Goal: Information Seeking & Learning: Learn about a topic

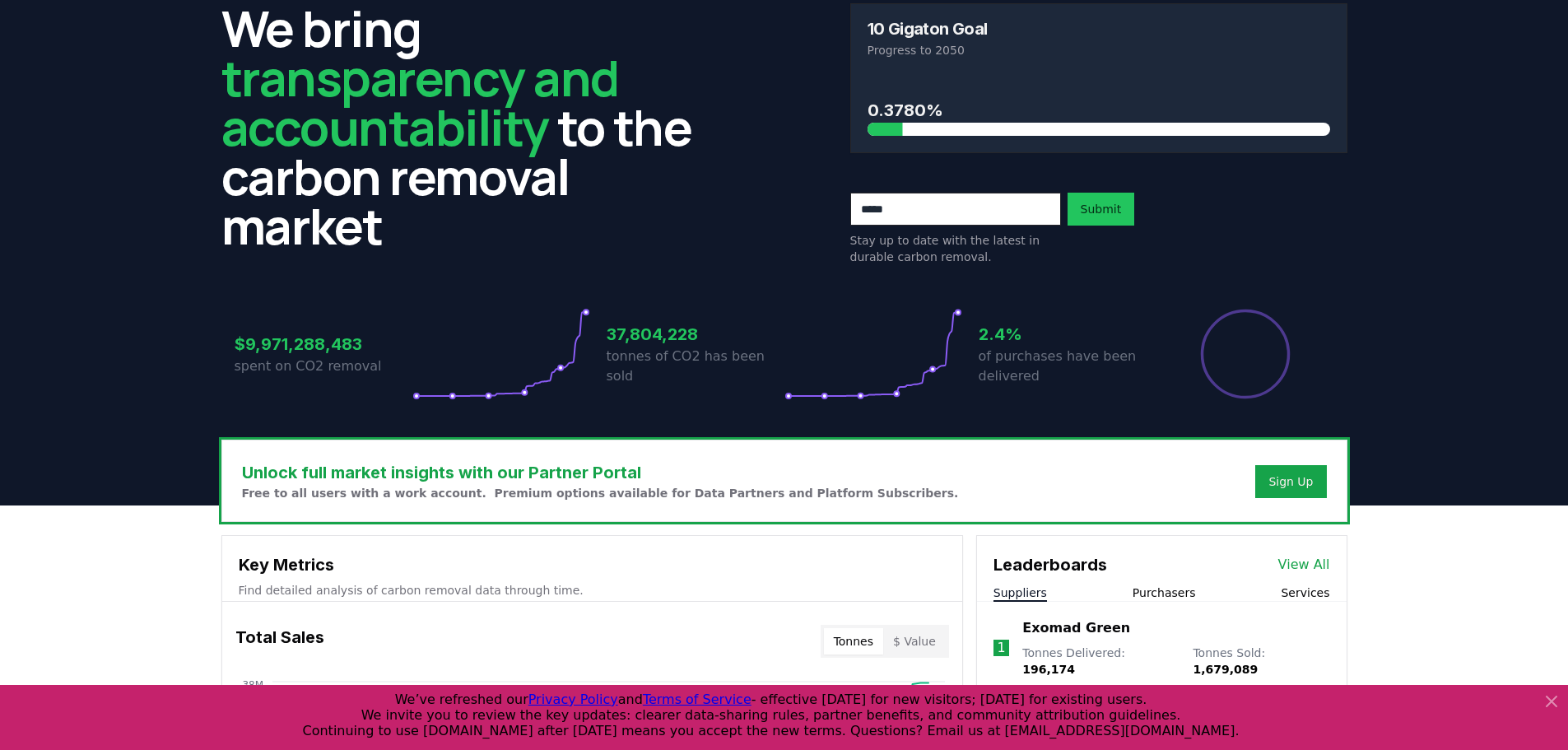
scroll to position [329, 0]
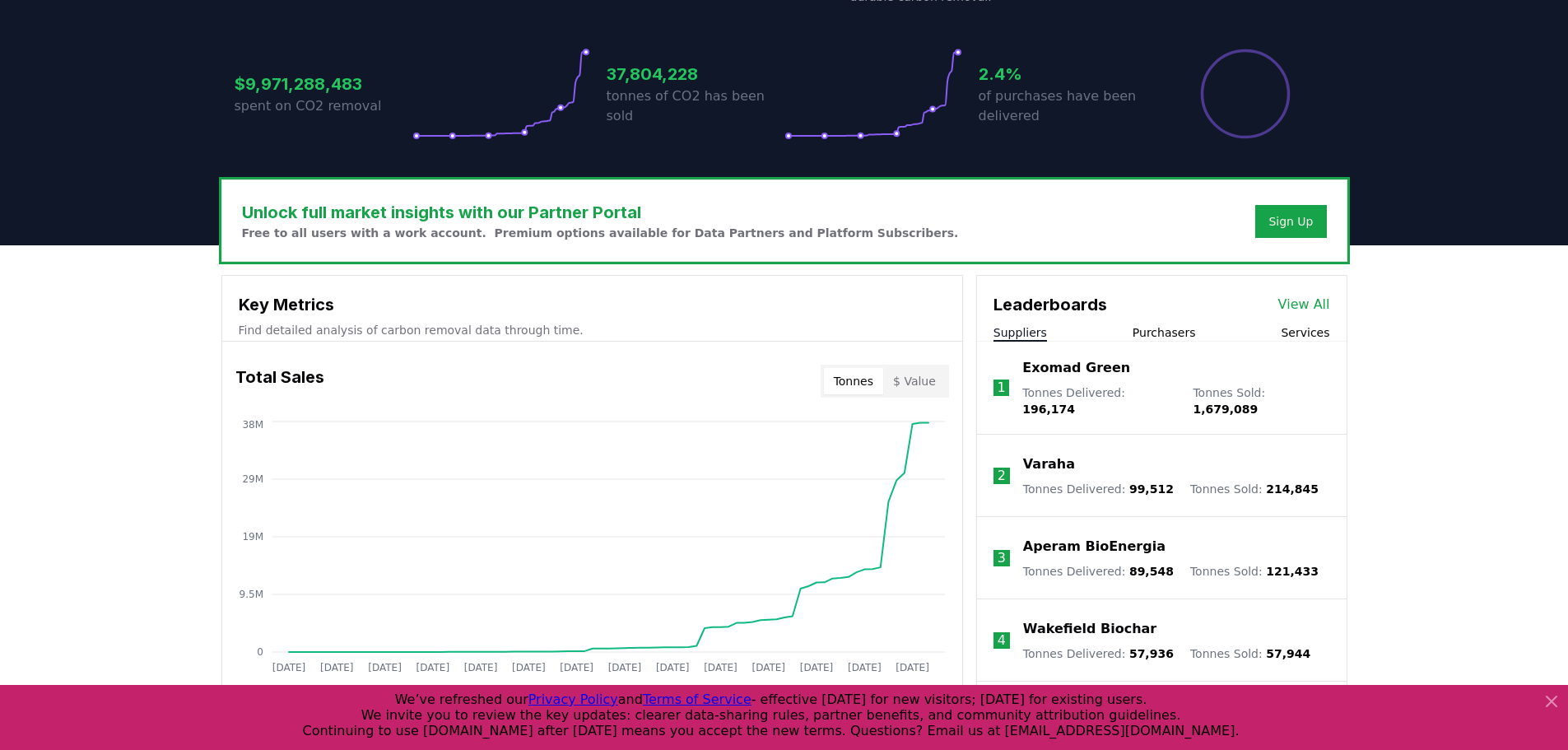
click at [1310, 303] on link "View All" at bounding box center [1304, 304] width 52 height 19
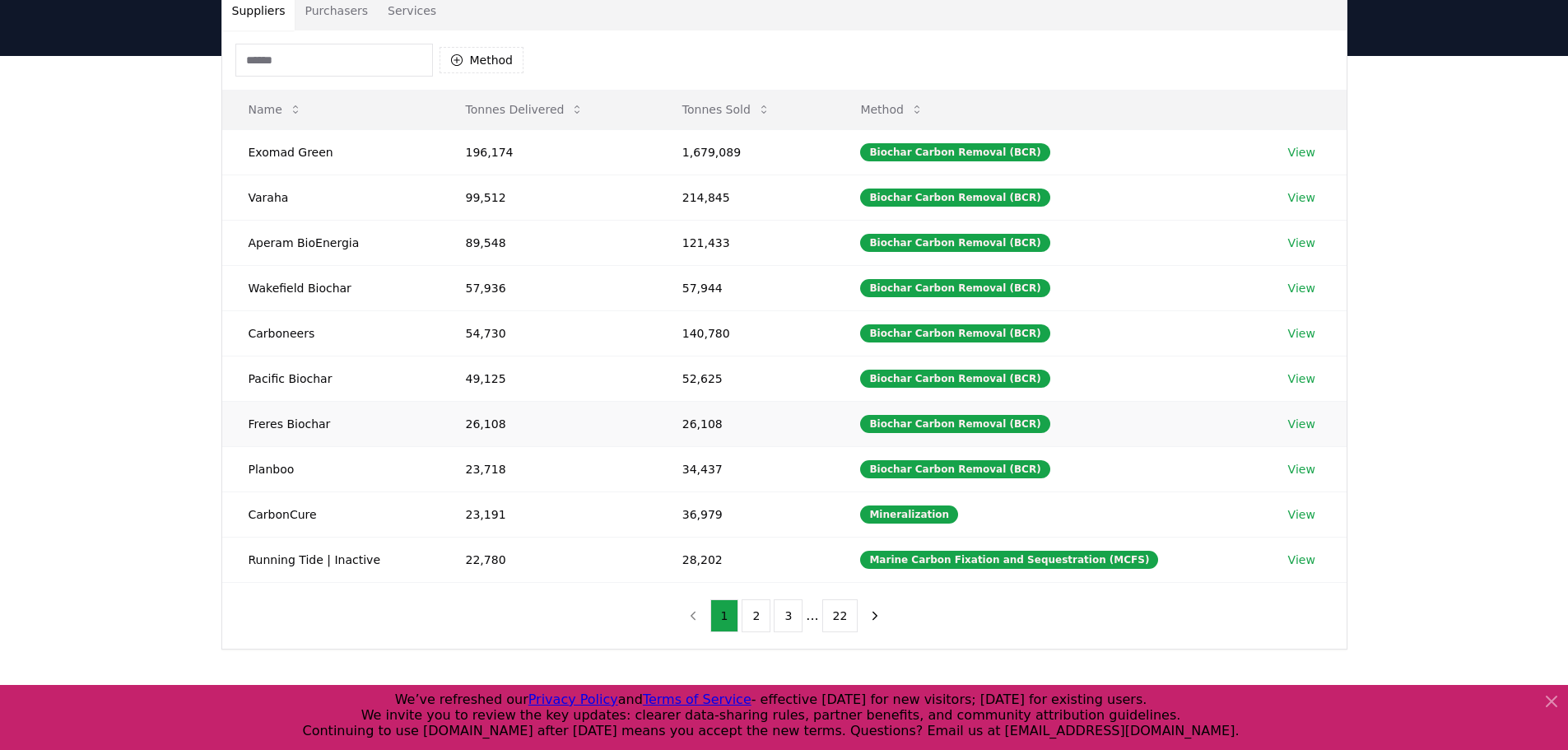
scroll to position [165, 0]
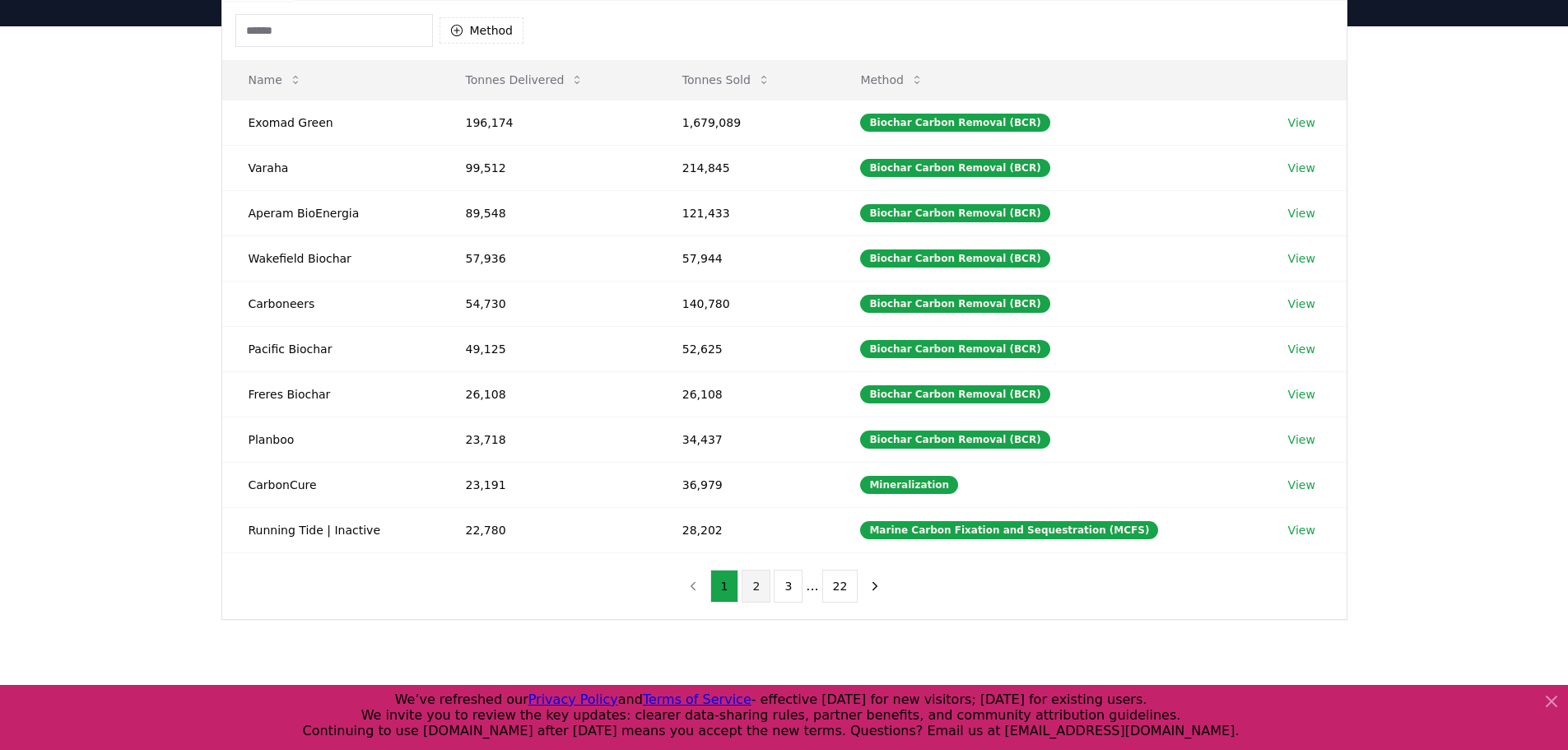
click at [758, 594] on button "2" at bounding box center [756, 586] width 29 height 33
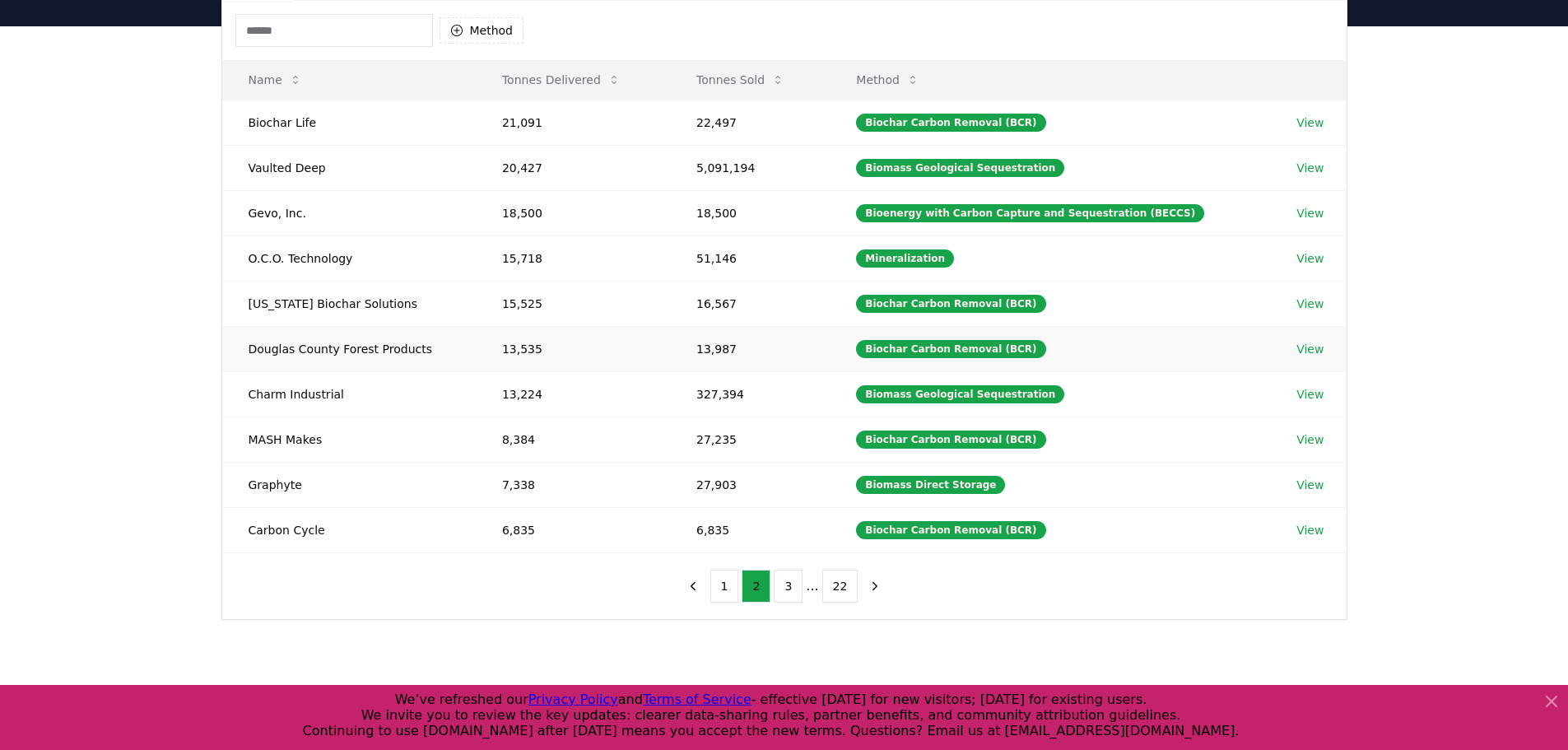
click at [1308, 344] on link "View" at bounding box center [1311, 349] width 27 height 17
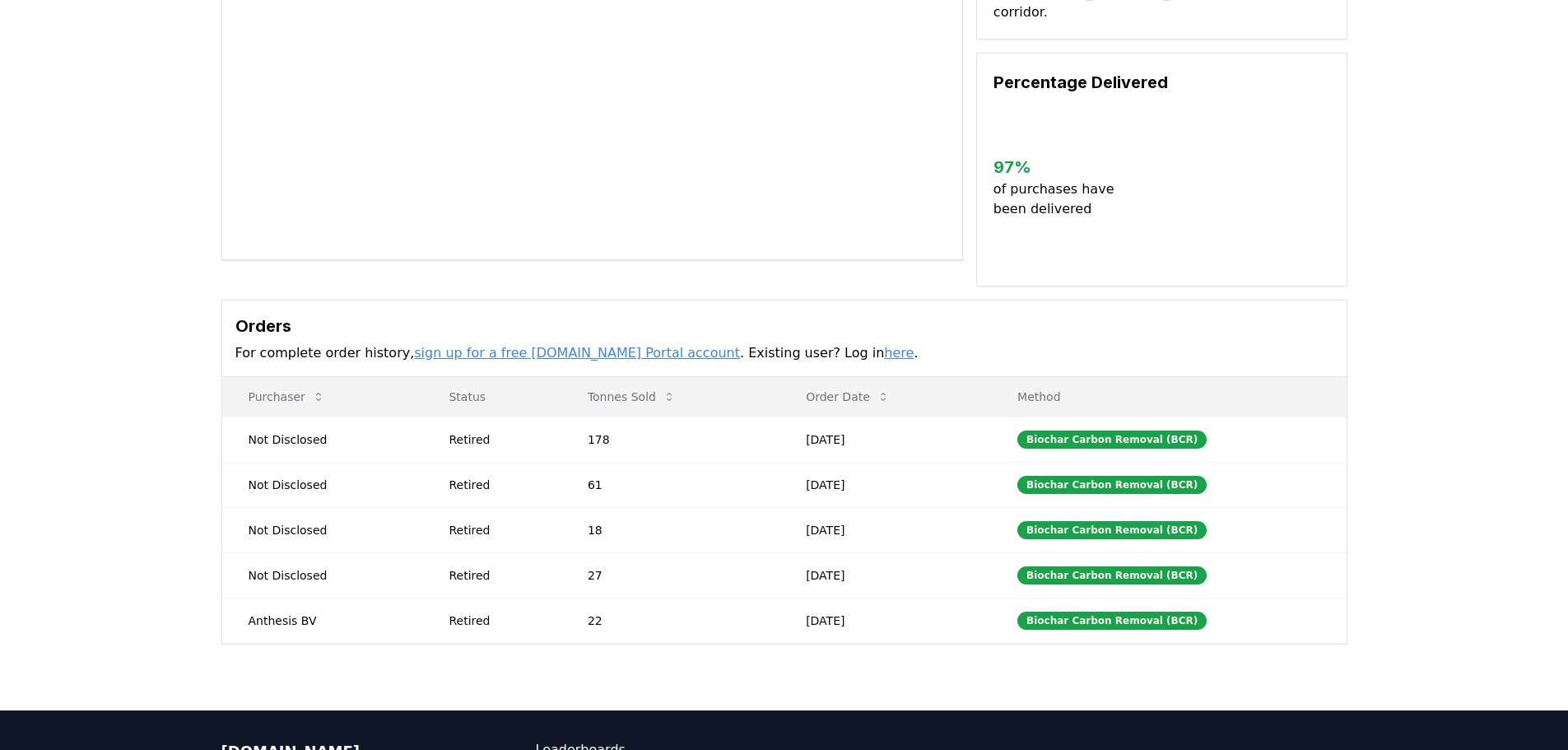
scroll to position [246, 0]
